Goal: Check status: Check status

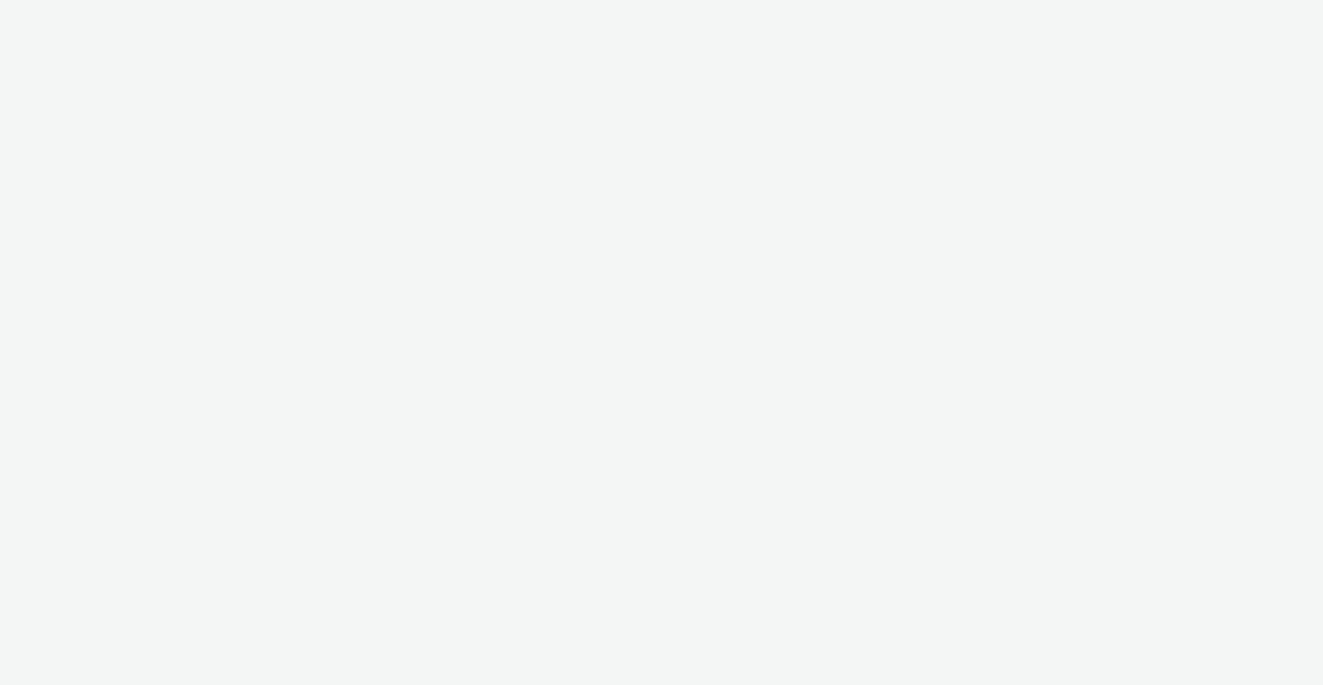
select select "a92e9084-ed6f-4e0c-8c2e-6ff03a7fde21"
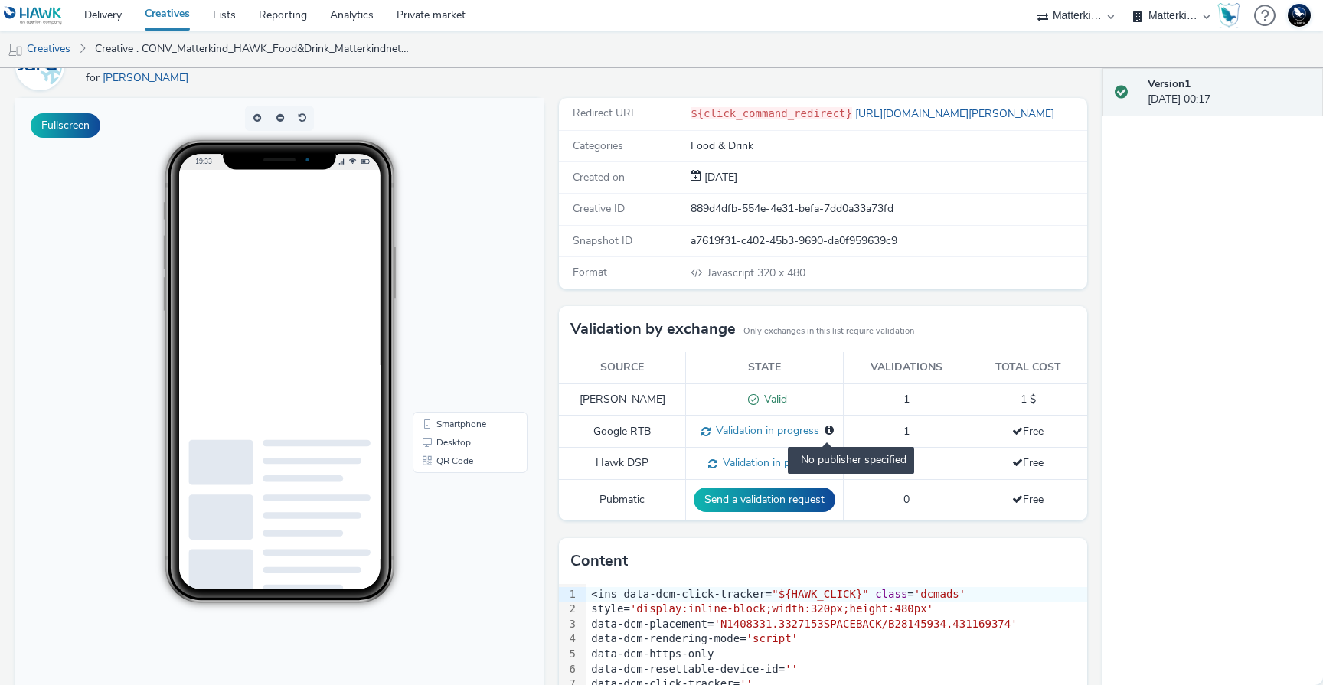
click at [824, 429] on icon at bounding box center [828, 430] width 9 height 11
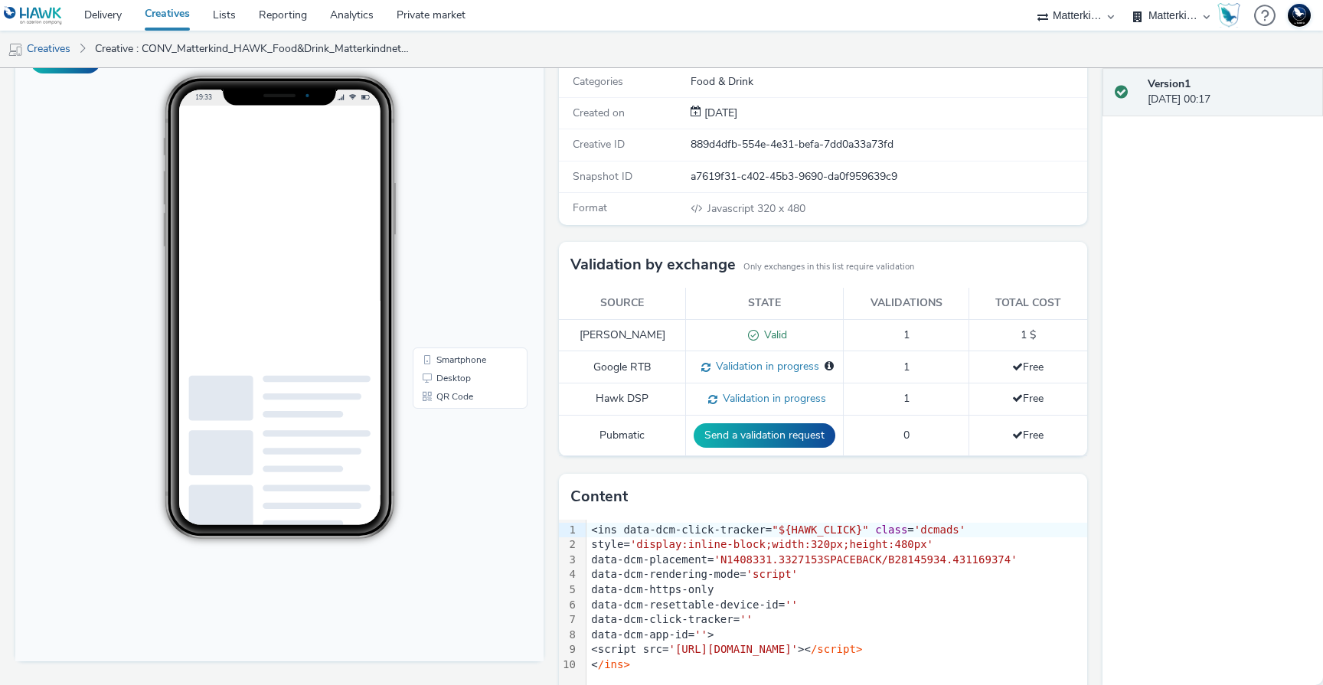
scroll to position [229, 0]
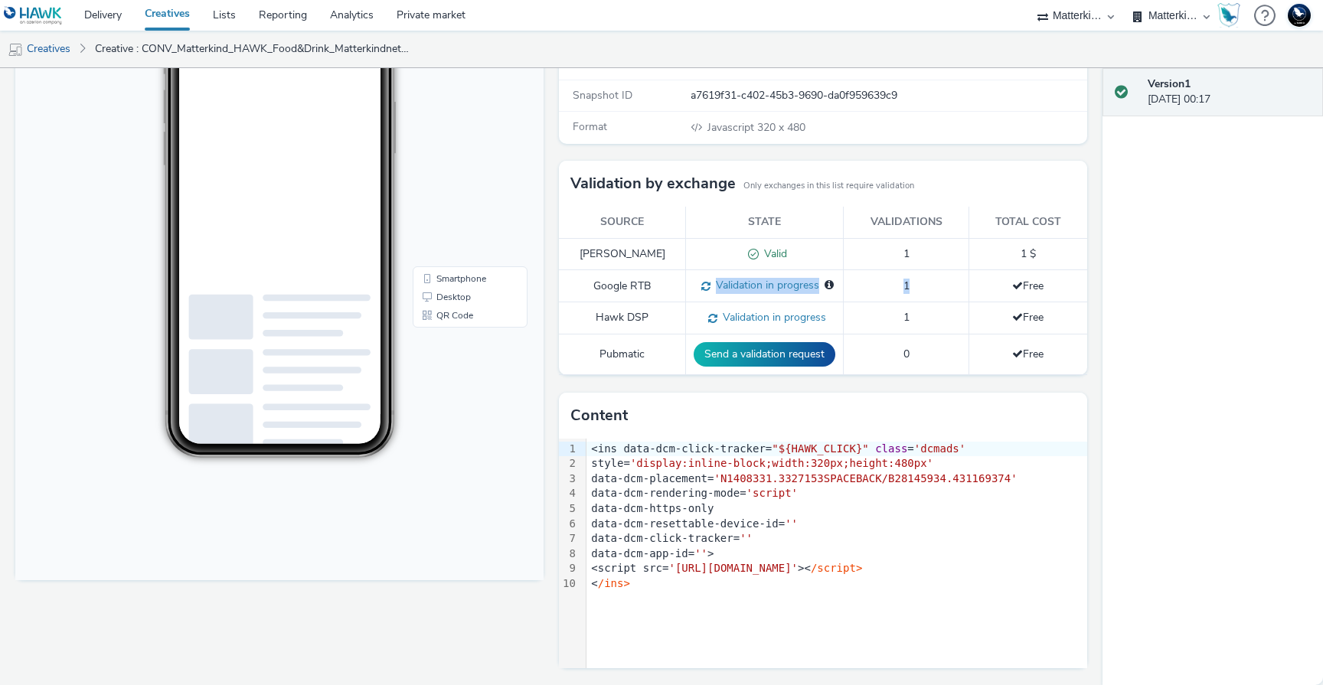
drag, startPoint x: 686, startPoint y: 287, endPoint x: 837, endPoint y: 297, distance: 151.9
click at [837, 297] on tr "Google RTB Validation in progress No publisher specified 1 Free" at bounding box center [823, 286] width 528 height 32
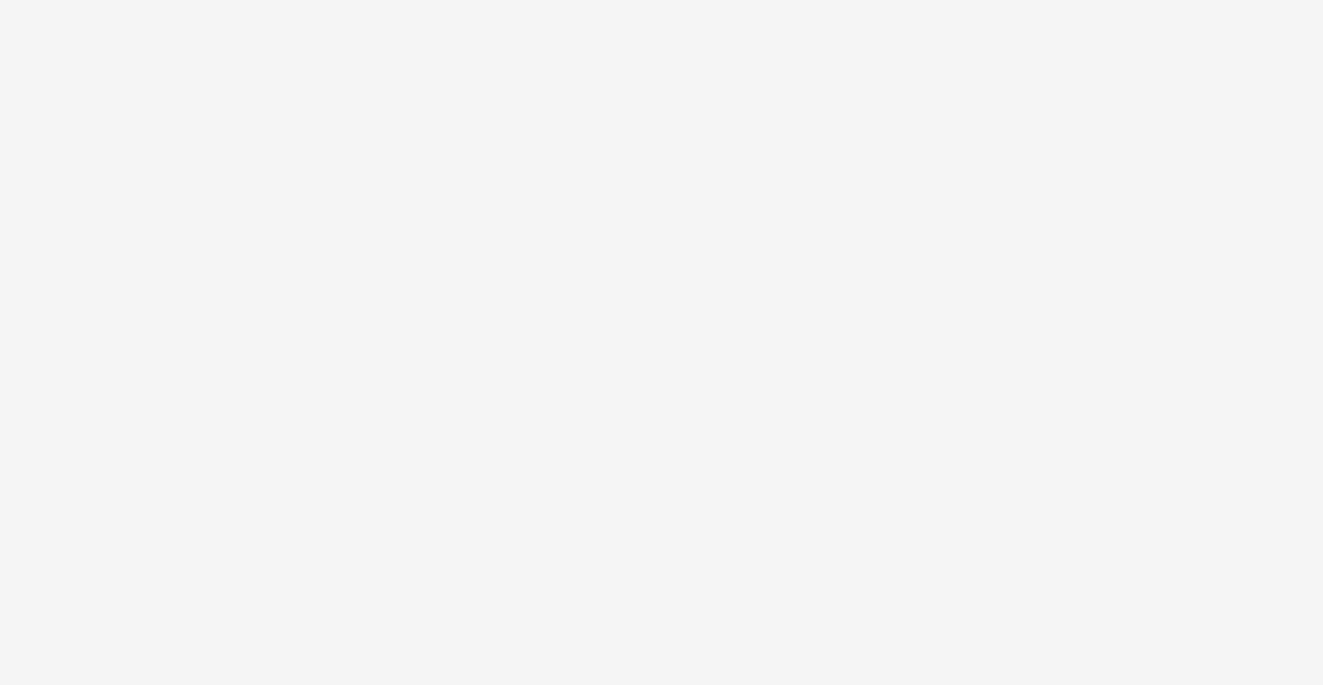
select select "ac009755-aa48-4799-8050-7a339a378eb8"
select select "974f22a8-96bf-4ab0-903c-b2da3aad1b4f"
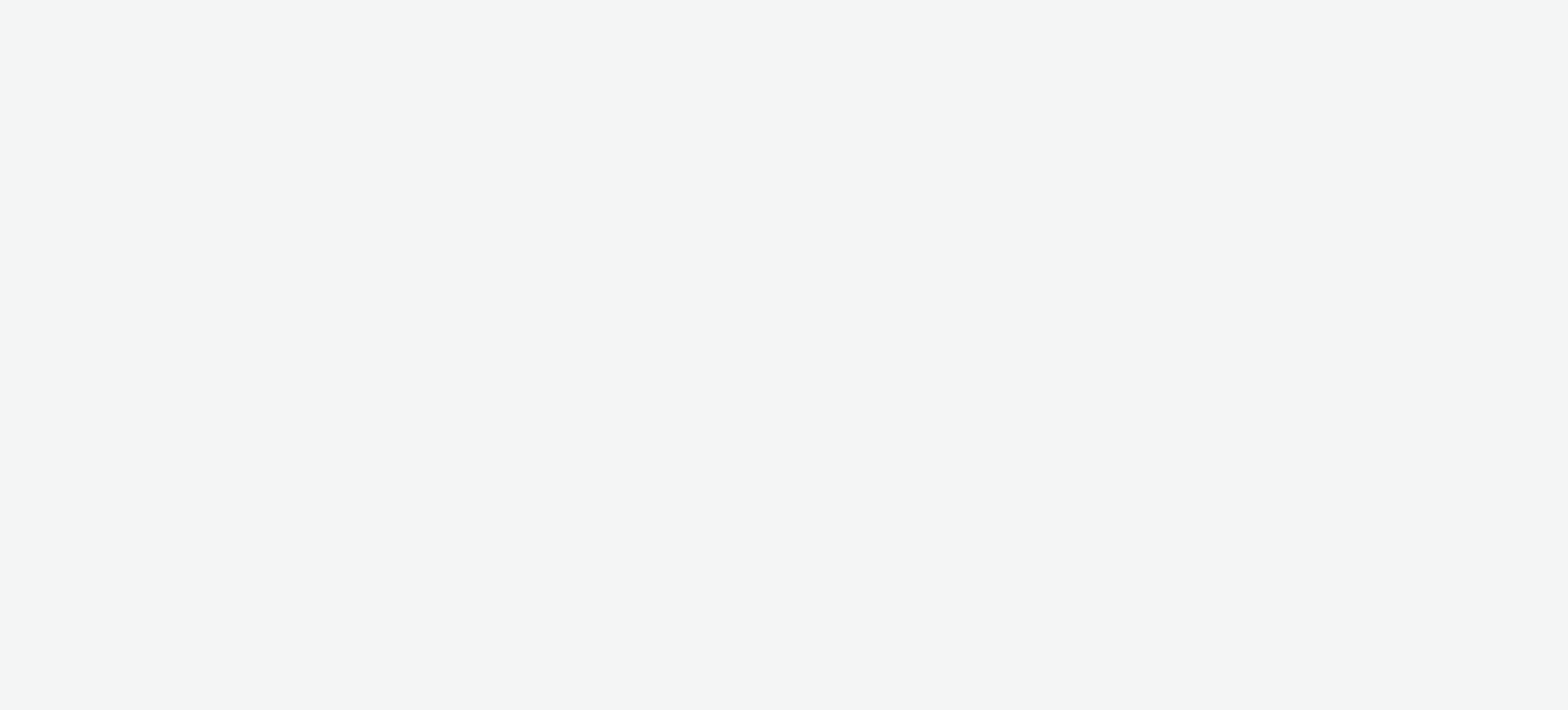
select select "ac009755-aa48-4799-8050-7a339a378eb8"
select select "974f22a8-96bf-4ab0-903c-b2da3aad1b4f"
